Goal: Transaction & Acquisition: Purchase product/service

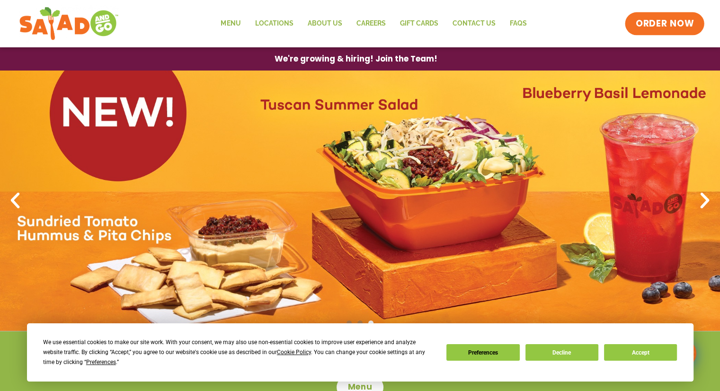
click at [661, 22] on span "ORDER NOW" at bounding box center [664, 24] width 59 height 12
